Goal: Navigation & Orientation: Find specific page/section

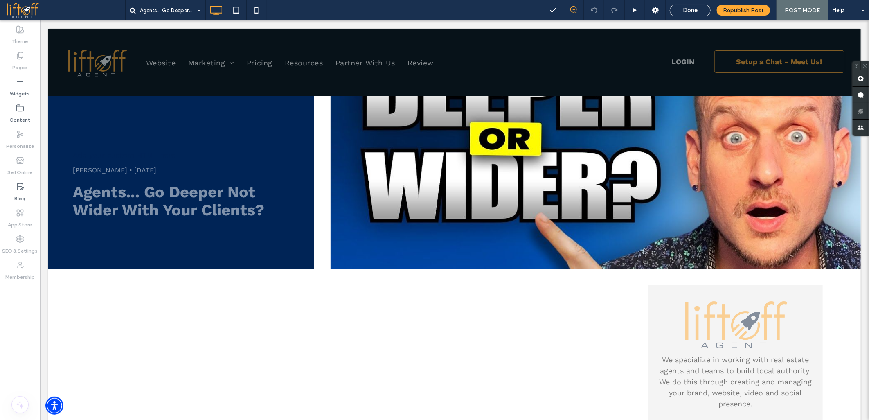
click at [16, 16] on span at bounding box center [65, 10] width 119 height 16
